Goal: Task Accomplishment & Management: Manage account settings

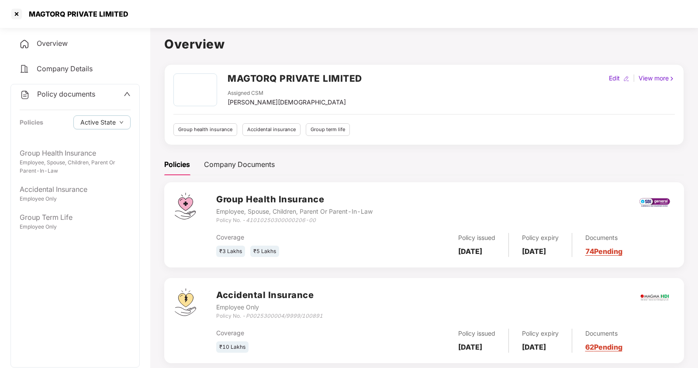
scroll to position [104, 0]
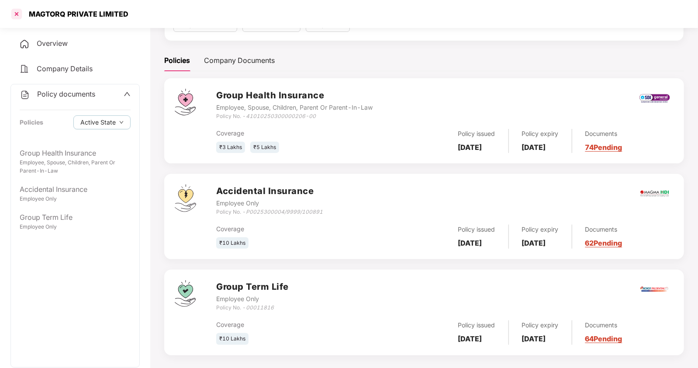
click at [19, 14] on div at bounding box center [17, 14] width 14 height 14
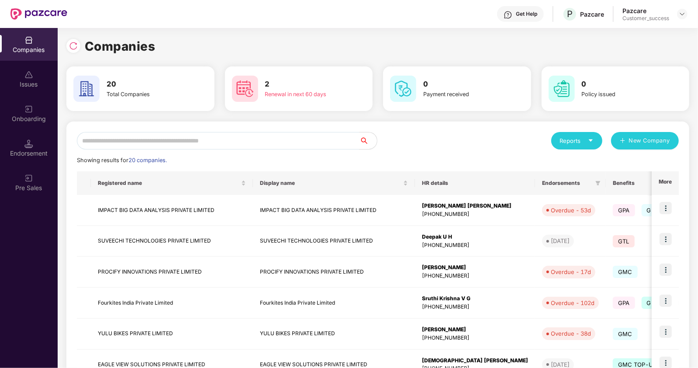
scroll to position [0, 0]
click at [151, 138] on input "text" at bounding box center [218, 140] width 282 height 17
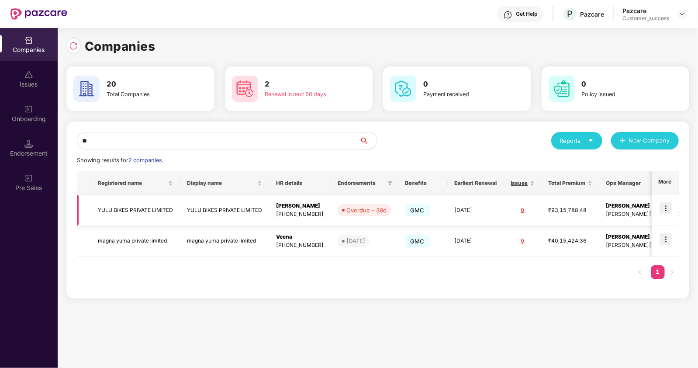
type input "**"
click at [668, 206] on img at bounding box center [665, 208] width 12 height 12
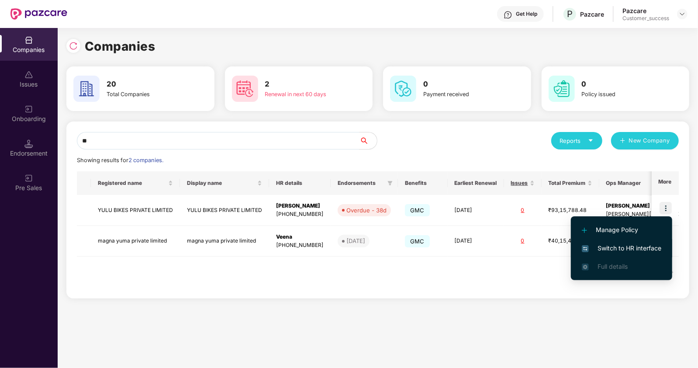
click at [612, 243] on span "Switch to HR interface" at bounding box center [620, 248] width 79 height 10
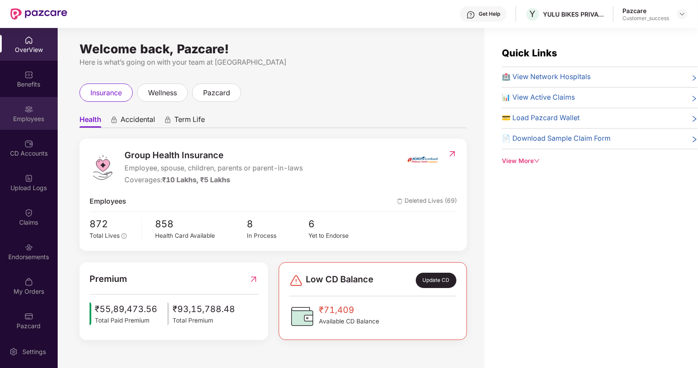
click at [28, 117] on div "Employees" at bounding box center [29, 118] width 58 height 9
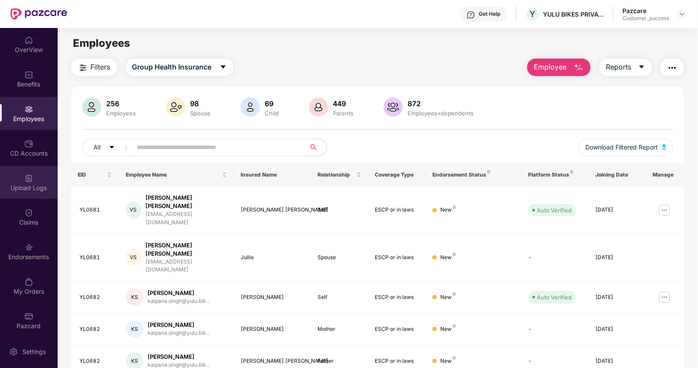
click at [28, 179] on img at bounding box center [28, 178] width 9 height 9
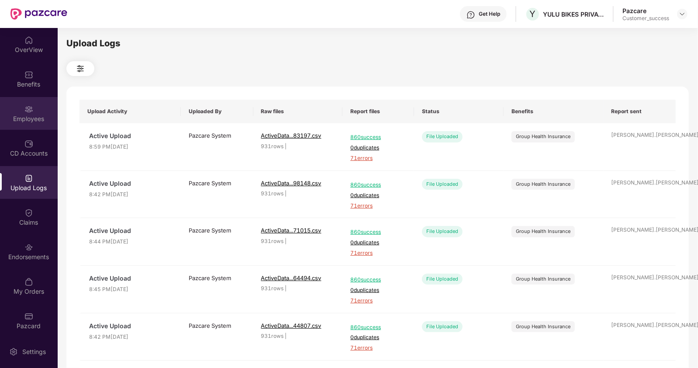
click at [28, 122] on div "Employees" at bounding box center [29, 118] width 58 height 9
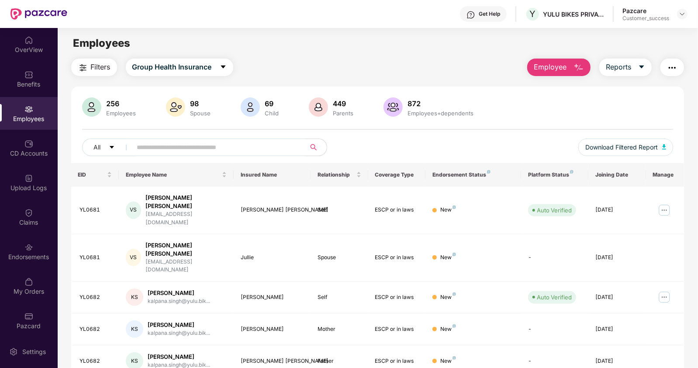
click at [673, 68] on img "button" at bounding box center [672, 67] width 10 height 10
click at [41, 296] on div "My Orders" at bounding box center [29, 285] width 58 height 33
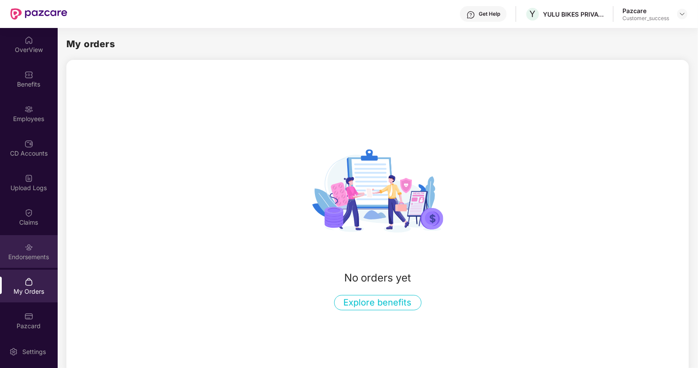
click at [37, 254] on div "Endorsements" at bounding box center [29, 256] width 58 height 9
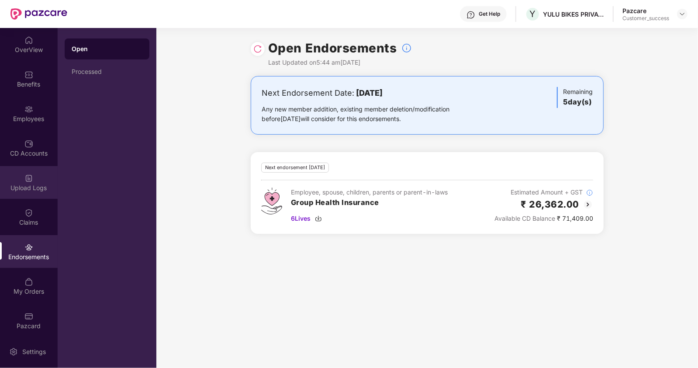
click at [33, 178] on div "Upload Logs" at bounding box center [29, 182] width 58 height 33
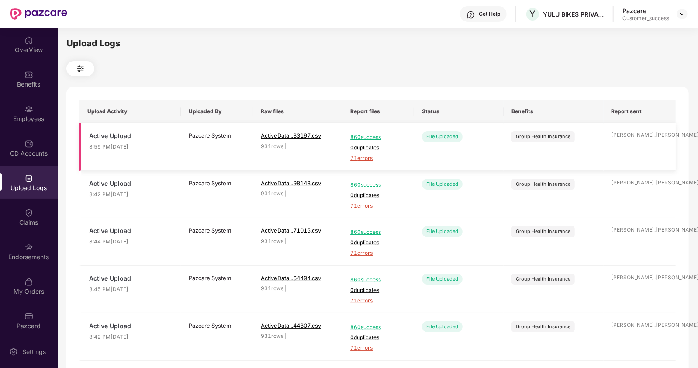
click at [361, 158] on span "71 errors" at bounding box center [378, 158] width 56 height 8
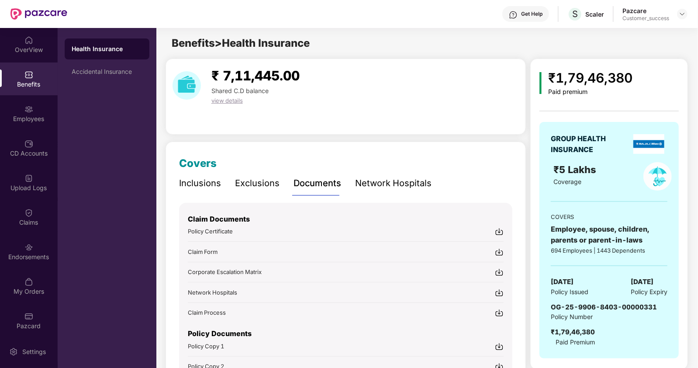
scroll to position [58, 0]
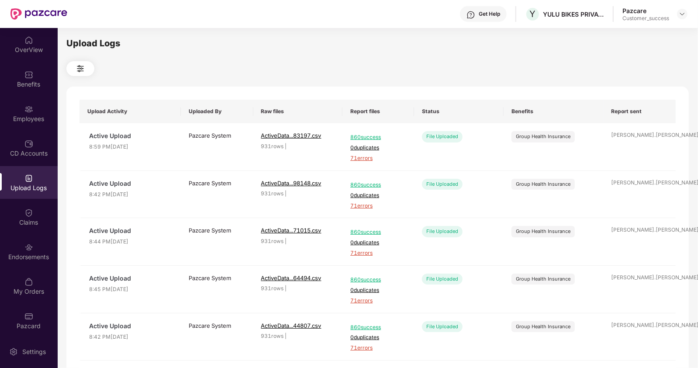
click at [688, 14] on header "Get Help Y YULU BIKES PRIVATE LIMITED Pazcare Customer_success" at bounding box center [349, 14] width 698 height 28
click at [684, 14] on img at bounding box center [681, 13] width 7 height 7
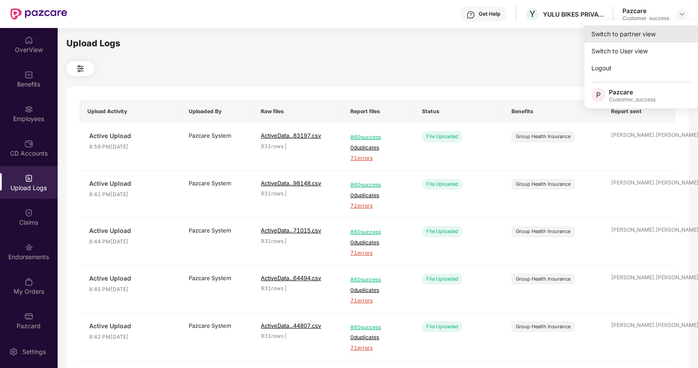
click at [636, 32] on div "Switch to partner view" at bounding box center [640, 33] width 113 height 17
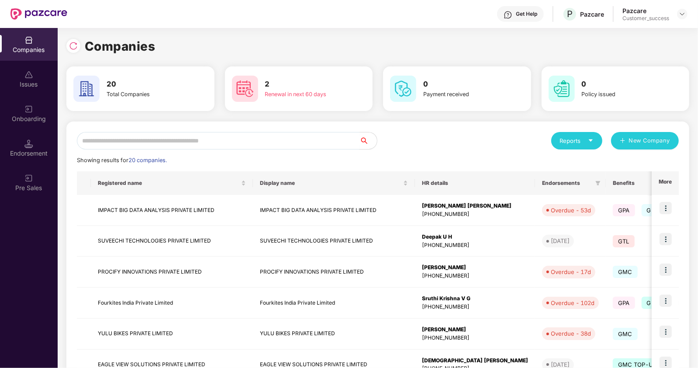
click at [229, 138] on input "text" at bounding box center [218, 140] width 282 height 17
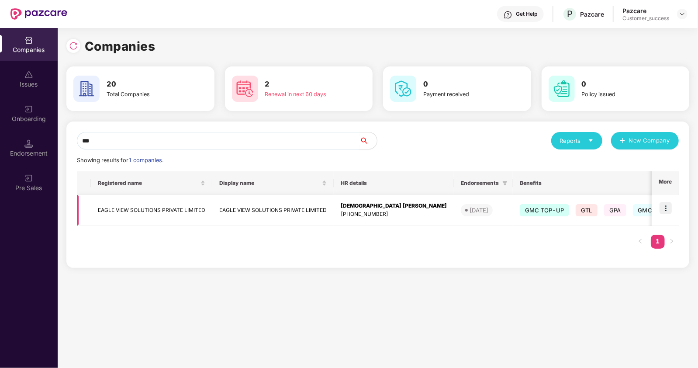
type input "***"
click at [671, 204] on img at bounding box center [665, 208] width 12 height 12
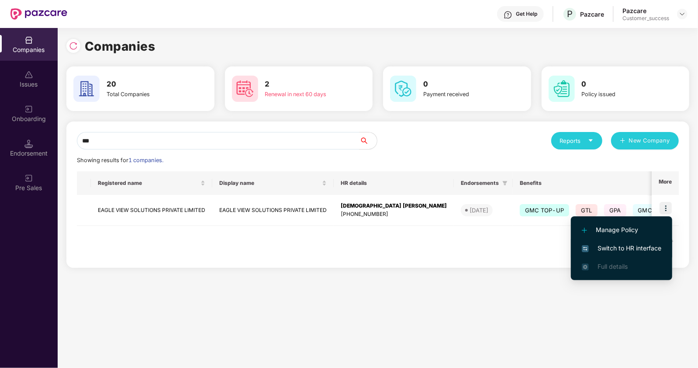
click at [612, 243] on span "Switch to HR interface" at bounding box center [620, 248] width 79 height 10
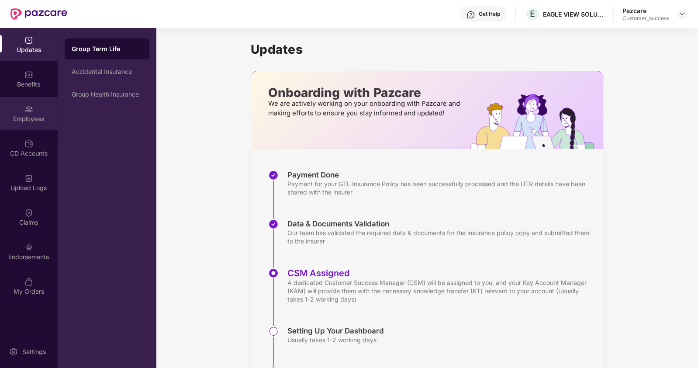
click at [33, 114] on div "Employees" at bounding box center [29, 118] width 58 height 9
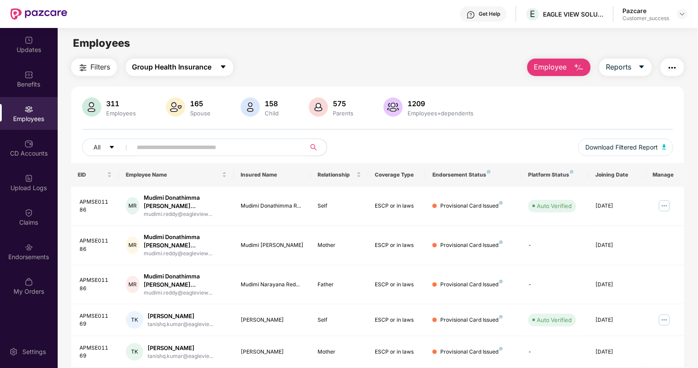
click at [219, 64] on button "Group Health Insurance" at bounding box center [179, 66] width 107 height 17
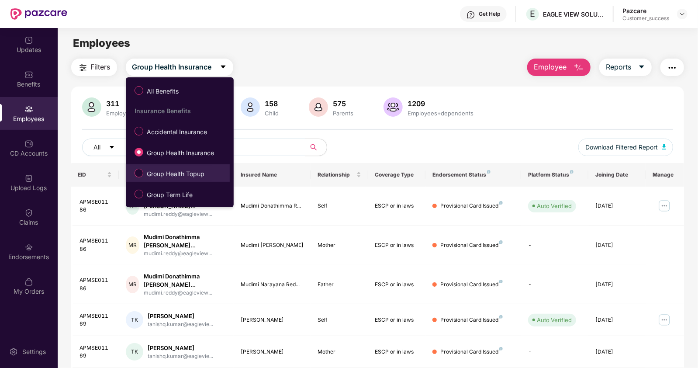
click at [158, 178] on span "Group Health Topup" at bounding box center [175, 174] width 65 height 10
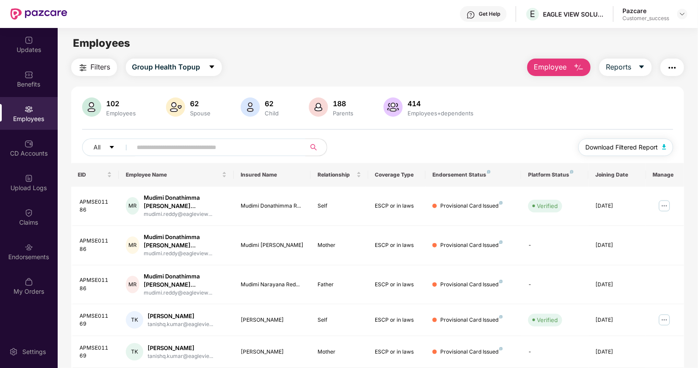
click at [616, 144] on span "Download Filtered Report" at bounding box center [621, 147] width 72 height 10
click at [204, 67] on button "Group Health Topup" at bounding box center [174, 66] width 96 height 17
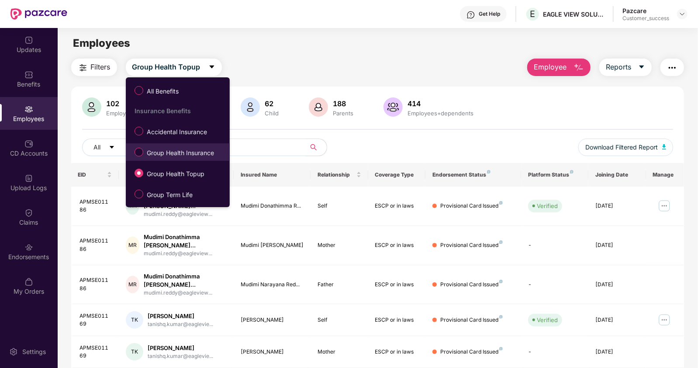
click at [145, 152] on span "Group Health Insurance" at bounding box center [180, 153] width 74 height 10
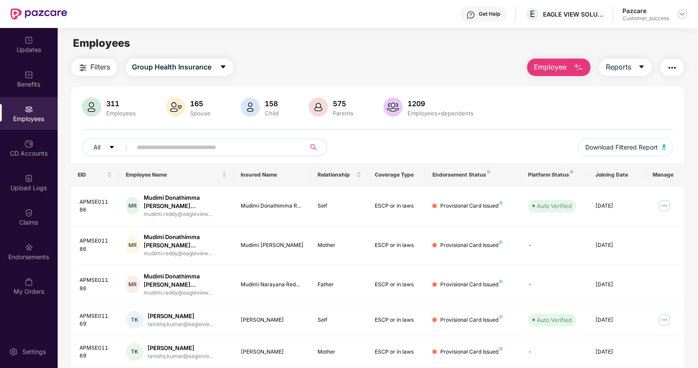
click at [681, 12] on img at bounding box center [681, 13] width 7 height 7
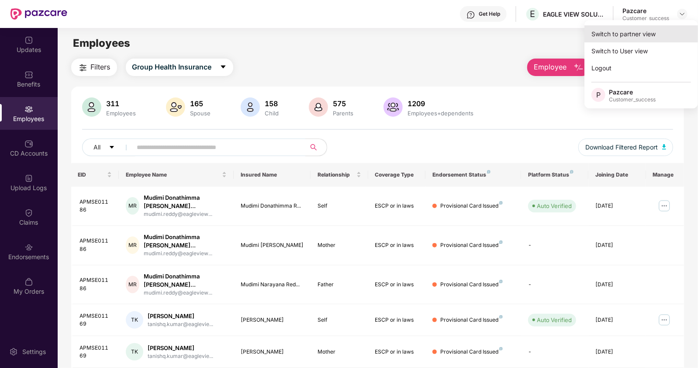
click at [631, 29] on div "Switch to partner view" at bounding box center [640, 33] width 113 height 17
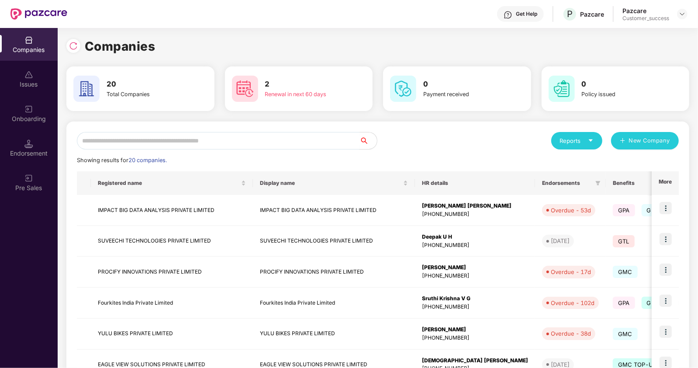
click at [246, 140] on input "text" at bounding box center [218, 140] width 282 height 17
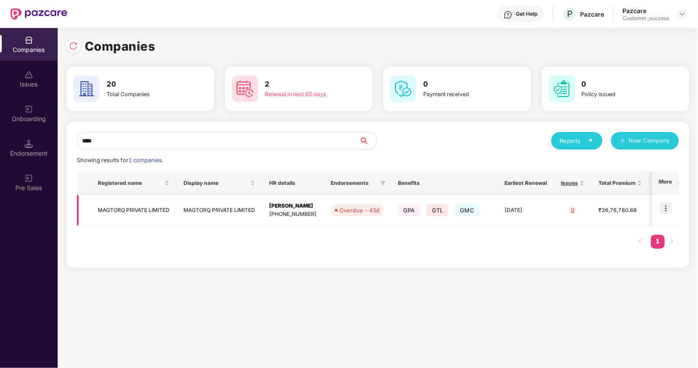
type input "****"
click at [664, 209] on img at bounding box center [665, 208] width 12 height 12
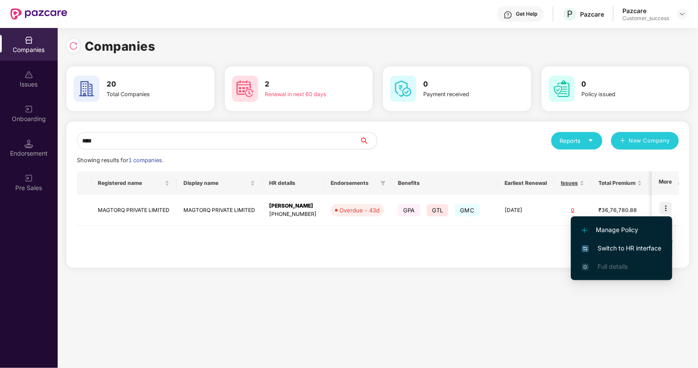
click at [593, 251] on span "Switch to HR interface" at bounding box center [620, 248] width 79 height 10
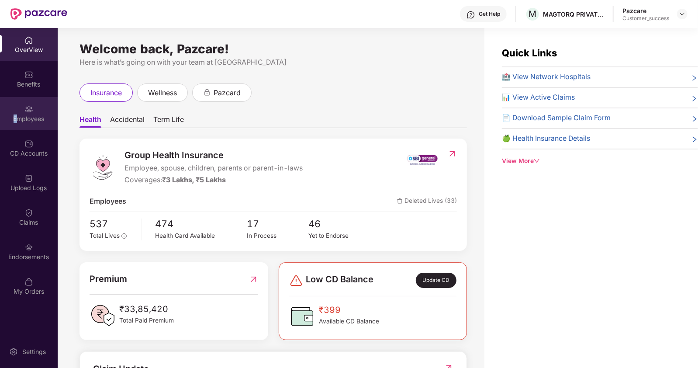
click at [15, 111] on div "Employees" at bounding box center [29, 113] width 58 height 33
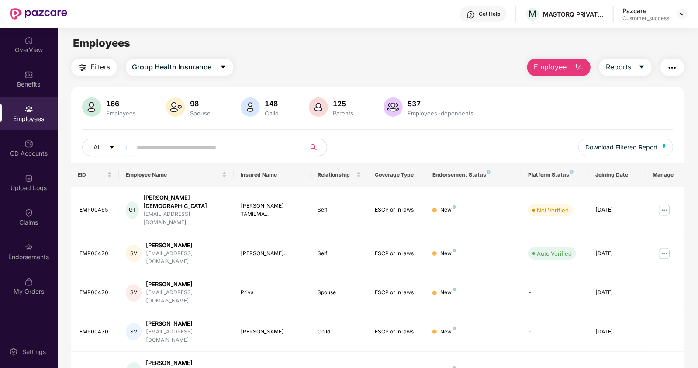
click at [152, 150] on input "text" at bounding box center [215, 147] width 157 height 13
paste input "**********"
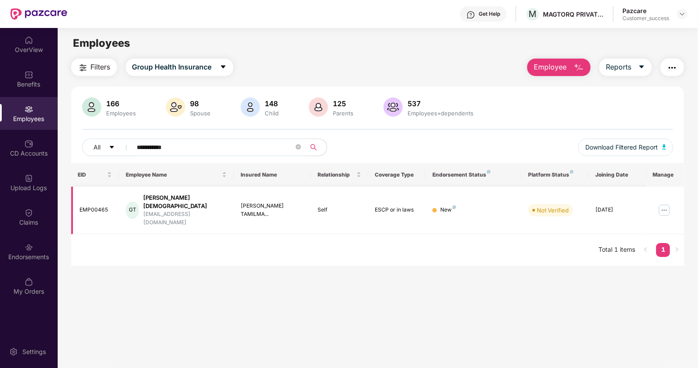
type input "**********"
click at [667, 204] on img at bounding box center [664, 210] width 14 height 14
click at [611, 153] on button "Download Filtered Report" at bounding box center [625, 146] width 95 height 17
click at [35, 175] on div "Upload Logs" at bounding box center [29, 182] width 58 height 33
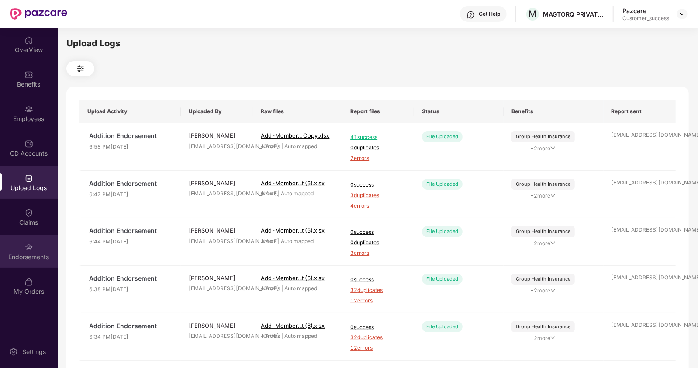
click at [31, 245] on img at bounding box center [28, 247] width 9 height 9
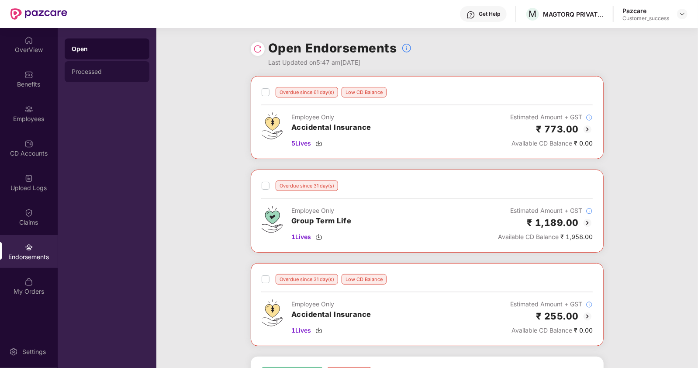
click at [91, 72] on div "Processed" at bounding box center [107, 71] width 71 height 7
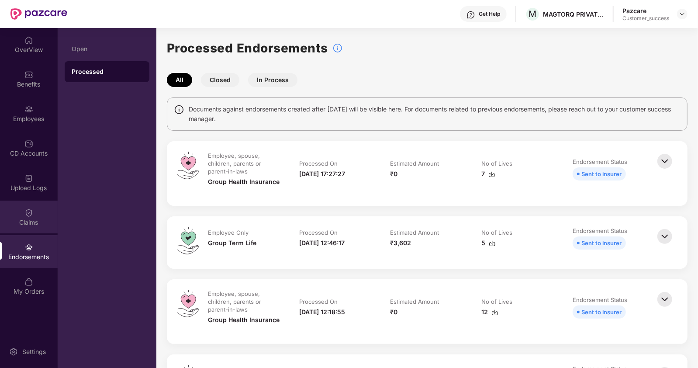
click at [31, 225] on div "Claims" at bounding box center [29, 222] width 58 height 9
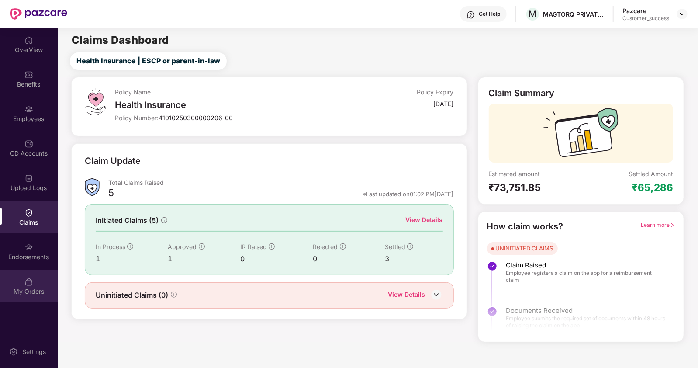
click at [32, 284] on img at bounding box center [28, 281] width 9 height 9
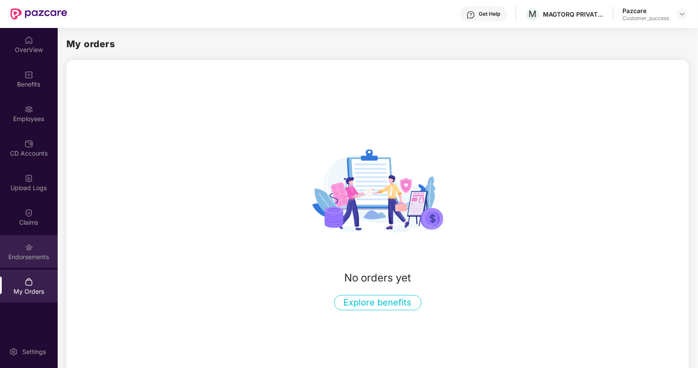
click at [37, 261] on div "Endorsements" at bounding box center [29, 251] width 58 height 33
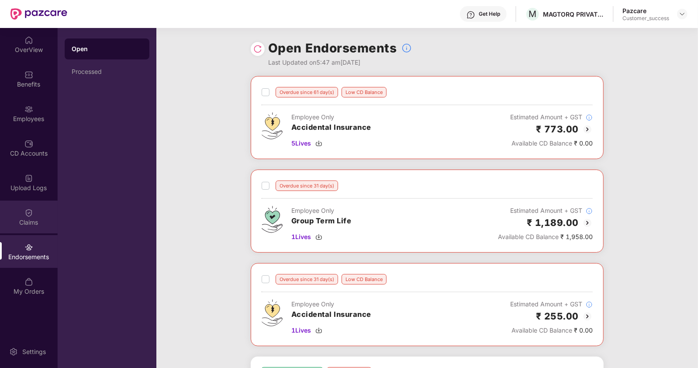
click at [31, 215] on img at bounding box center [28, 212] width 9 height 9
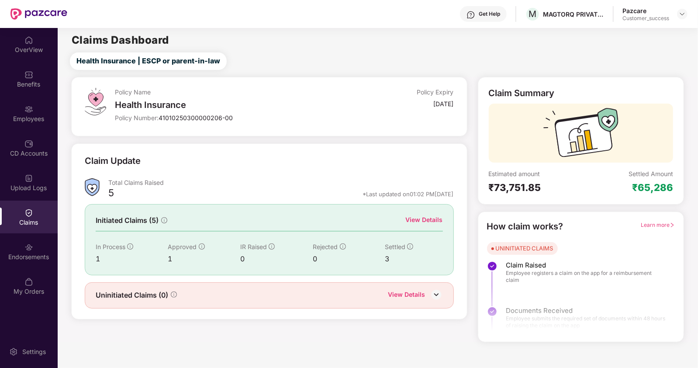
click at [44, 179] on div "Upload Logs" at bounding box center [29, 182] width 58 height 33
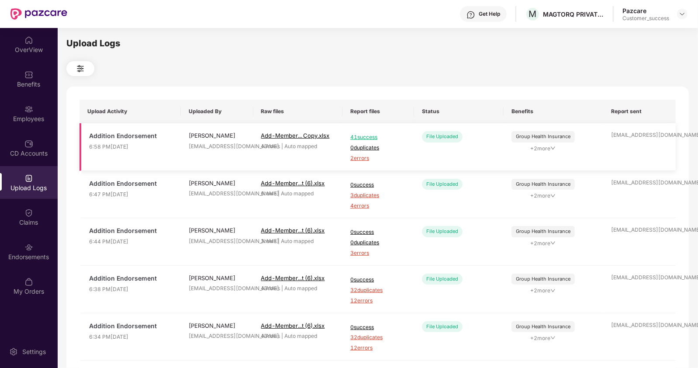
click at [365, 157] on span "2 errors" at bounding box center [378, 158] width 56 height 8
click at [32, 118] on div "Employees" at bounding box center [29, 118] width 58 height 9
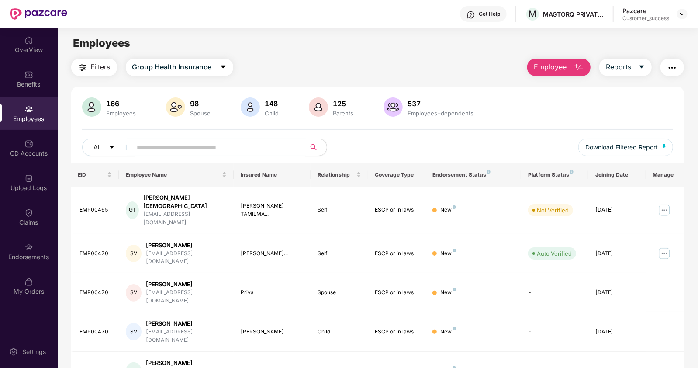
click at [135, 138] on span at bounding box center [216, 146] width 179 height 17
click at [680, 16] on img at bounding box center [681, 13] width 7 height 7
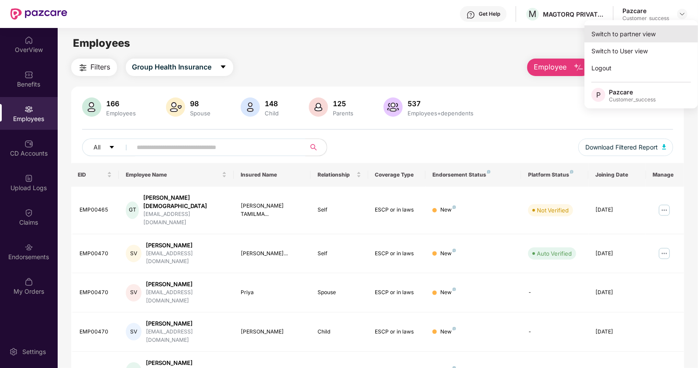
click at [623, 37] on div "Switch to partner view" at bounding box center [640, 33] width 113 height 17
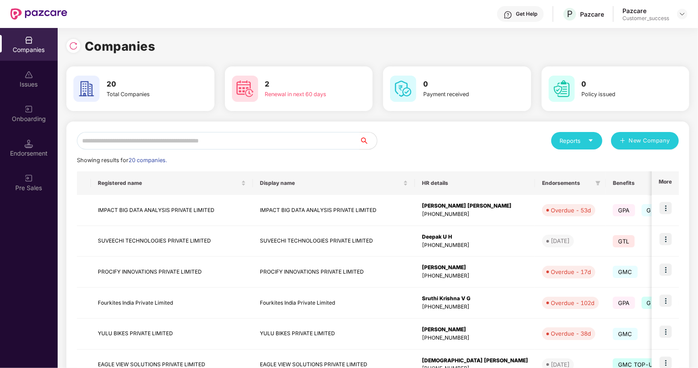
click at [154, 140] on input "text" at bounding box center [218, 140] width 282 height 17
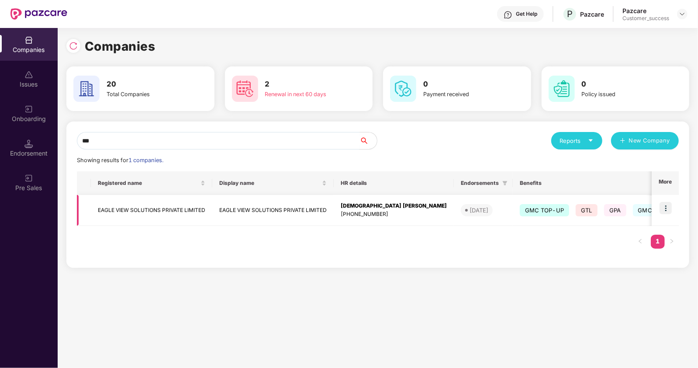
type input "***"
click at [666, 206] on img at bounding box center [665, 208] width 12 height 12
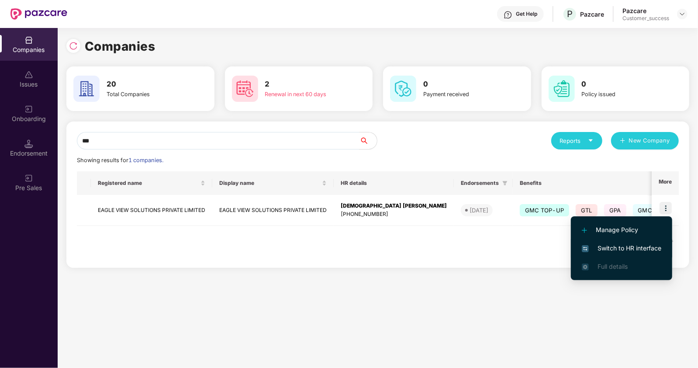
click at [614, 248] on span "Switch to HR interface" at bounding box center [620, 248] width 79 height 10
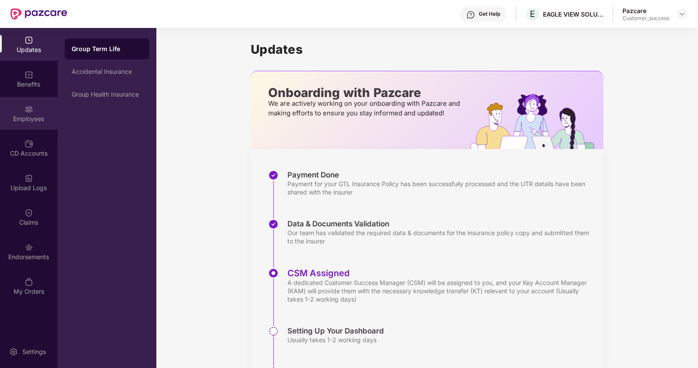
click at [24, 121] on div "Employees" at bounding box center [29, 118] width 58 height 9
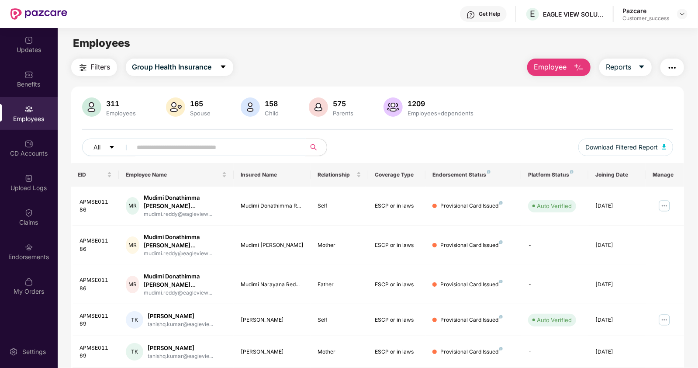
click at [156, 147] on input "text" at bounding box center [215, 147] width 157 height 13
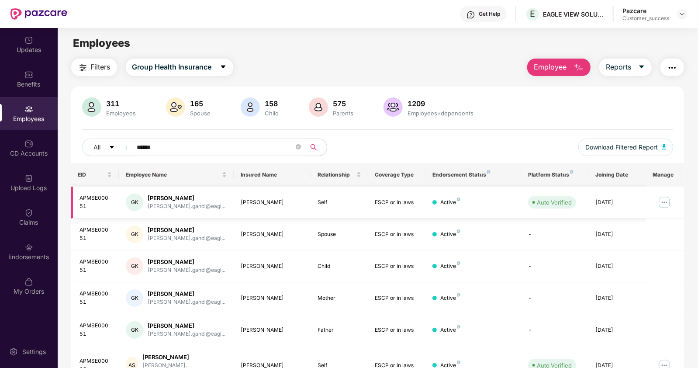
type input "******"
click at [662, 200] on img at bounding box center [664, 202] width 14 height 14
drag, startPoint x: 85, startPoint y: 205, endPoint x: 79, endPoint y: 199, distance: 8.6
click at [79, 199] on td "APMSE00051" at bounding box center [95, 202] width 48 height 32
copy div "APMSE00051"
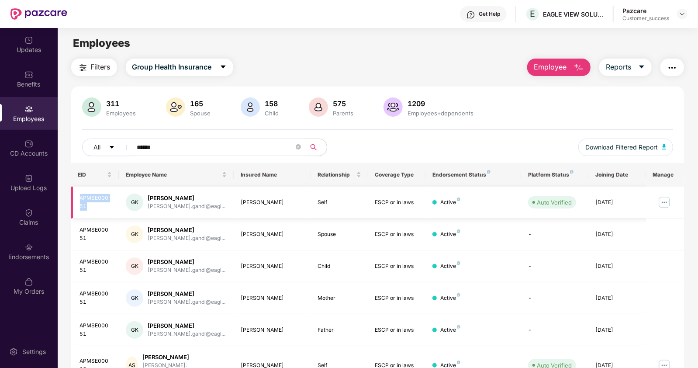
click at [662, 203] on img at bounding box center [664, 202] width 14 height 14
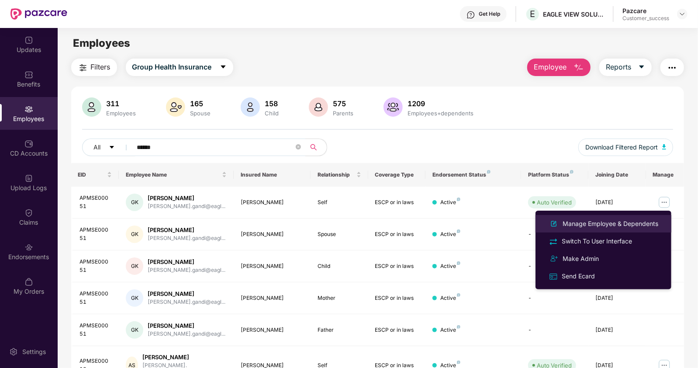
click at [591, 226] on div "Manage Employee & Dependents" at bounding box center [610, 224] width 99 height 10
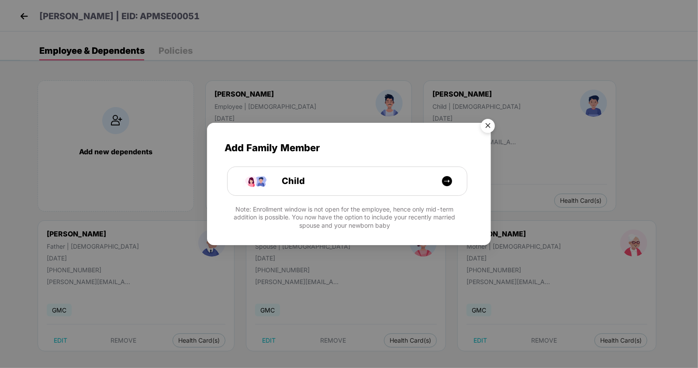
click at [491, 125] on img "Close" at bounding box center [487, 127] width 24 height 24
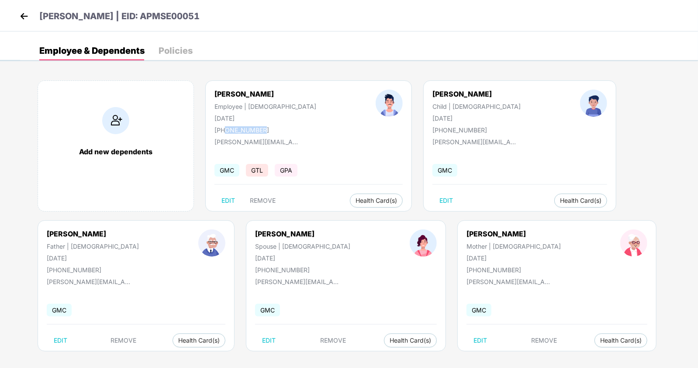
drag, startPoint x: 262, startPoint y: 128, endPoint x: 225, endPoint y: 130, distance: 37.2
click at [225, 130] on div "+917019049098" at bounding box center [265, 129] width 102 height 7
copy div "7019049098"
click at [379, 216] on span "Health Insurance(ESCP or parent-in-law)" at bounding box center [388, 217] width 131 height 10
